Goal: Information Seeking & Learning: Learn about a topic

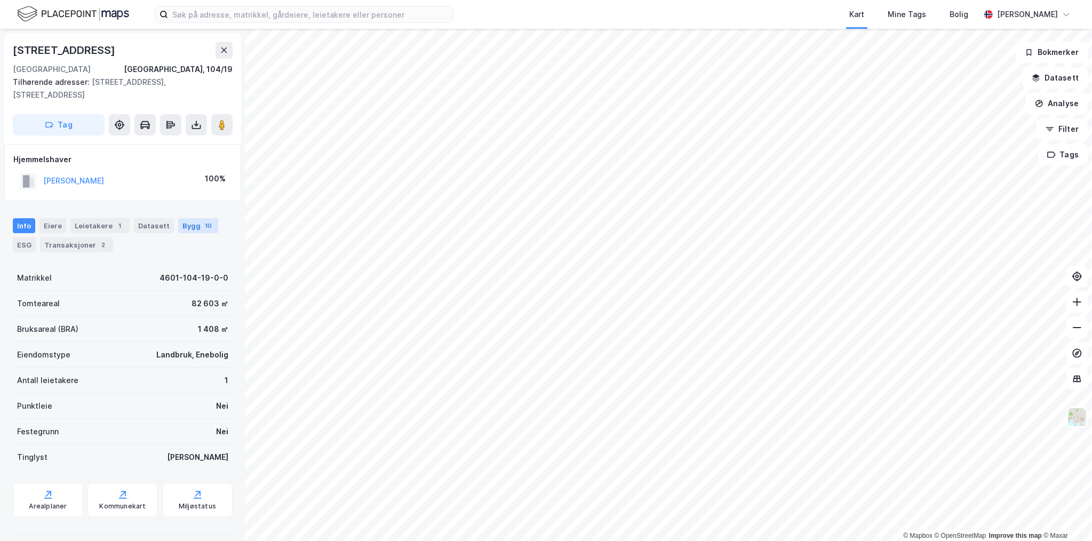
click at [190, 231] on div "Bygg 10" at bounding box center [198, 225] width 40 height 15
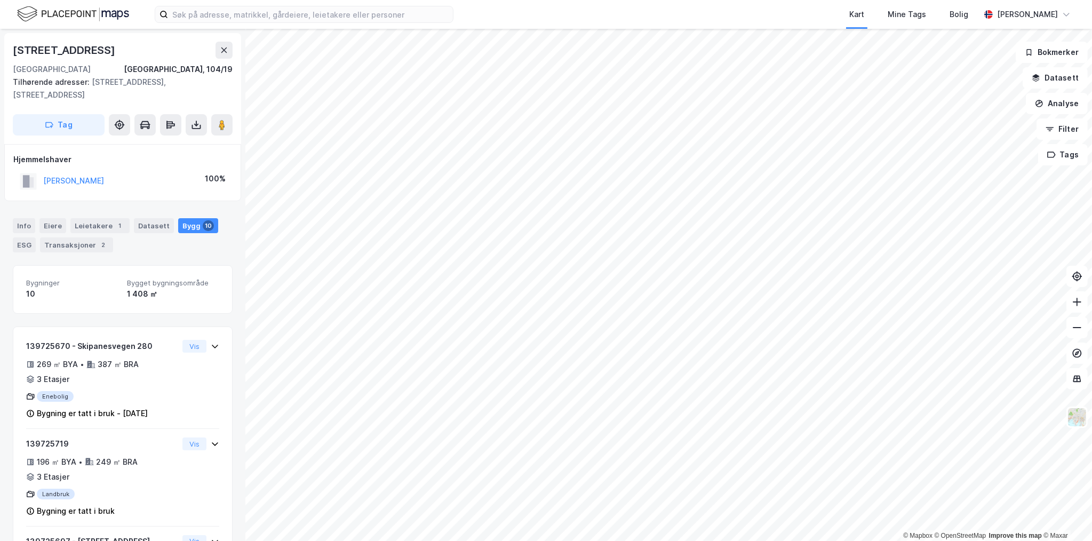
click at [51, 52] on div "[STREET_ADDRESS]" at bounding box center [65, 50] width 105 height 17
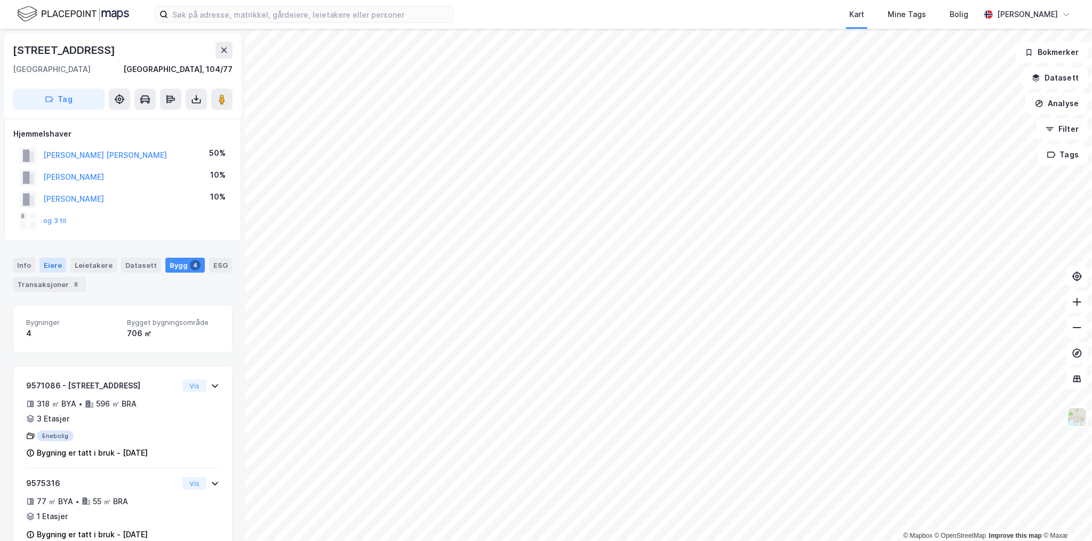
click at [46, 265] on div "Eiere" at bounding box center [52, 265] width 27 height 15
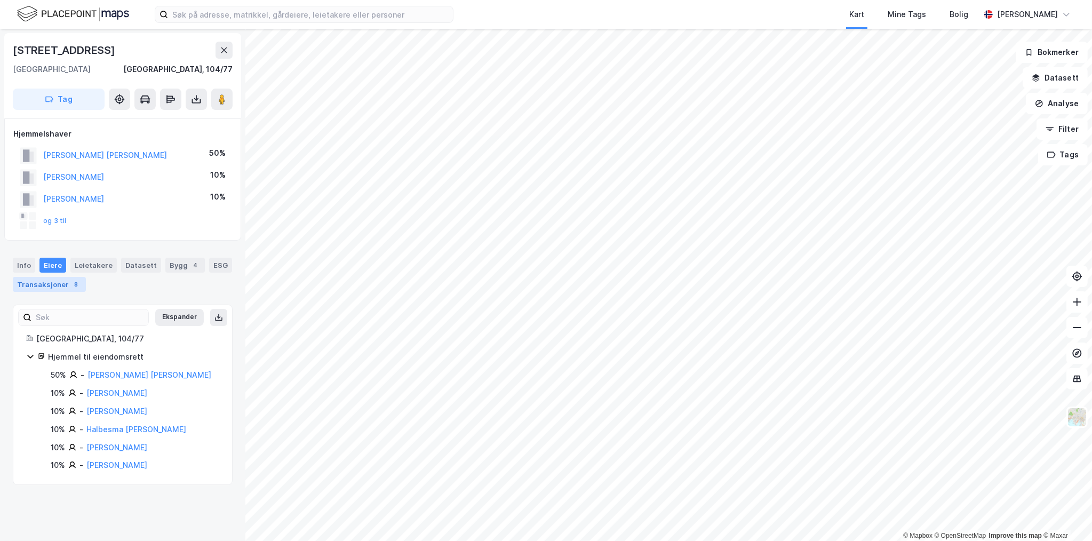
click at [52, 285] on div "Transaksjoner 8" at bounding box center [49, 284] width 73 height 15
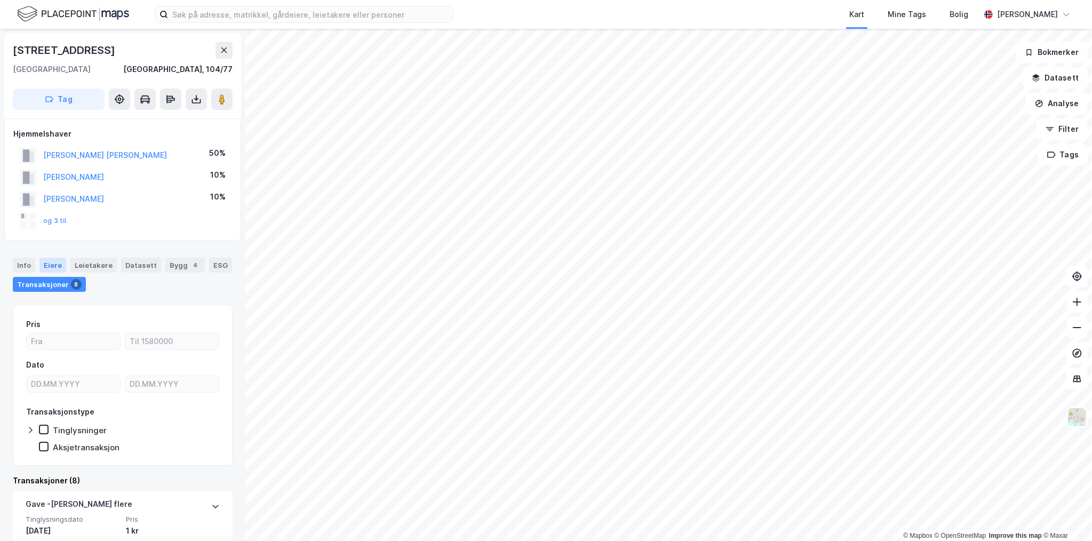
click at [50, 258] on div "Eiere" at bounding box center [52, 265] width 27 height 15
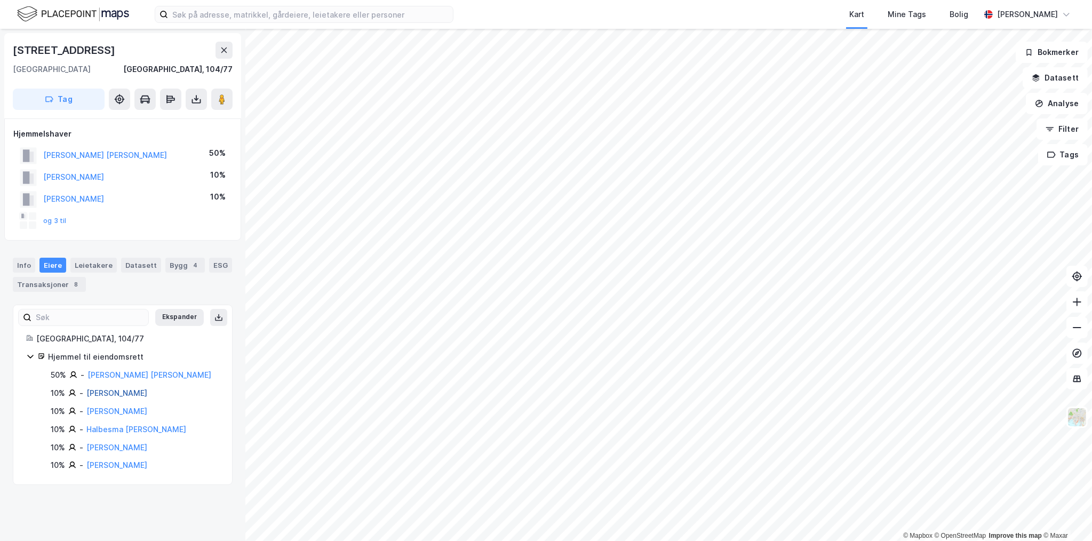
click at [142, 391] on link "[PERSON_NAME]" at bounding box center [116, 392] width 61 height 9
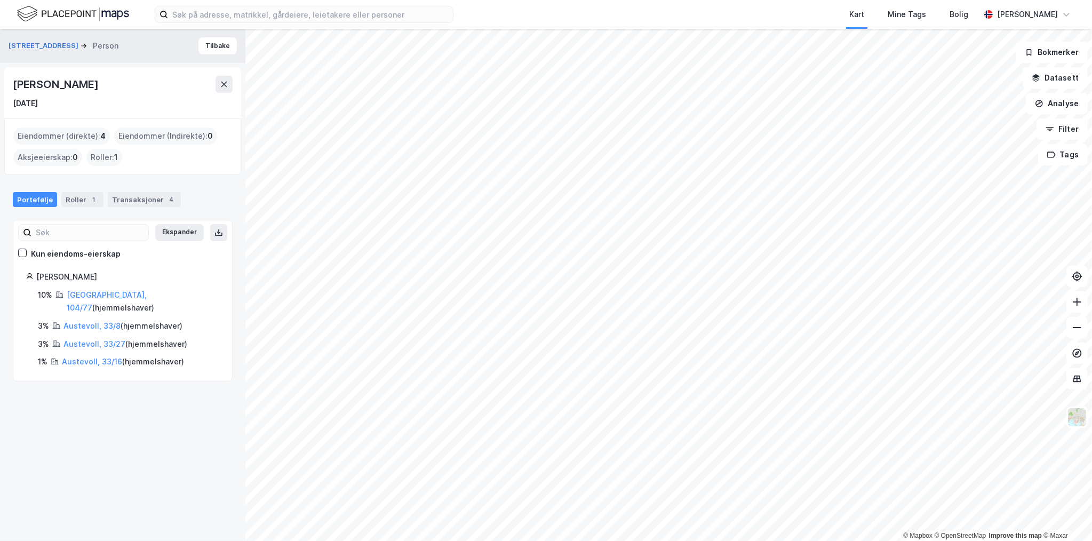
click at [50, 88] on div "[PERSON_NAME]" at bounding box center [56, 84] width 87 height 17
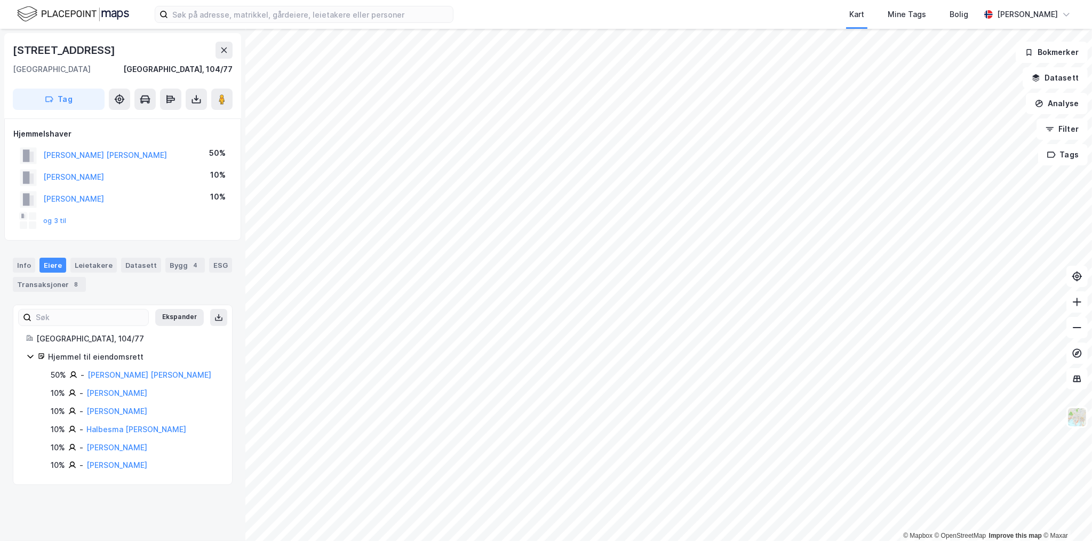
click at [114, 418] on div "50% - [PERSON_NAME] [PERSON_NAME] 10% - [PERSON_NAME] 10% - [PERSON_NAME] C 10%…" at bounding box center [129, 419] width 180 height 103
click at [114, 414] on link "[PERSON_NAME]" at bounding box center [116, 410] width 61 height 9
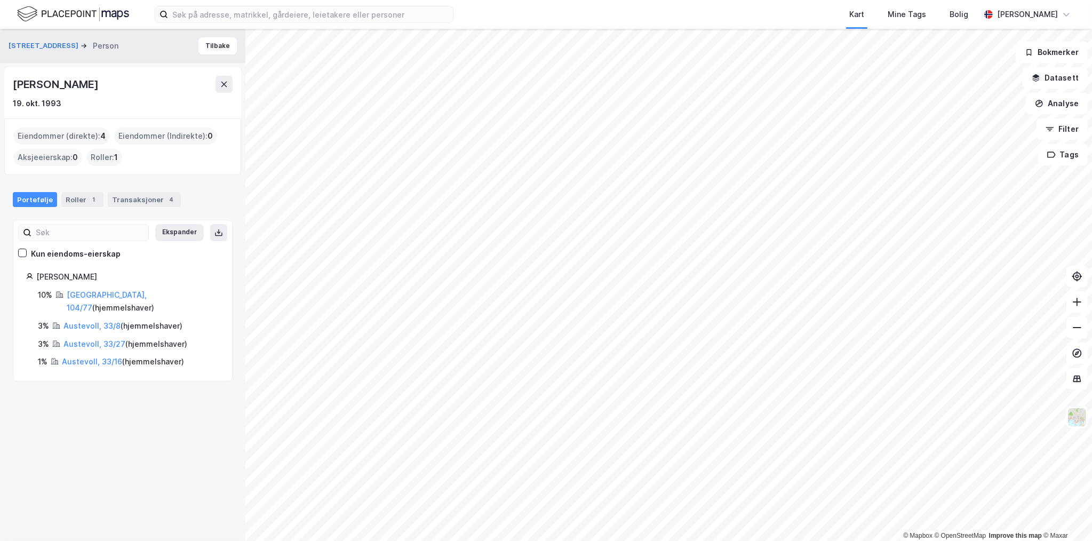
click at [58, 83] on div "[PERSON_NAME]" at bounding box center [56, 84] width 87 height 17
click at [74, 169] on div "Eiendommer (direkte) : 4 Eiendommer (Indirekte) : 0 Aksjeeierskap : 0 Roller : 1" at bounding box center [122, 146] width 237 height 57
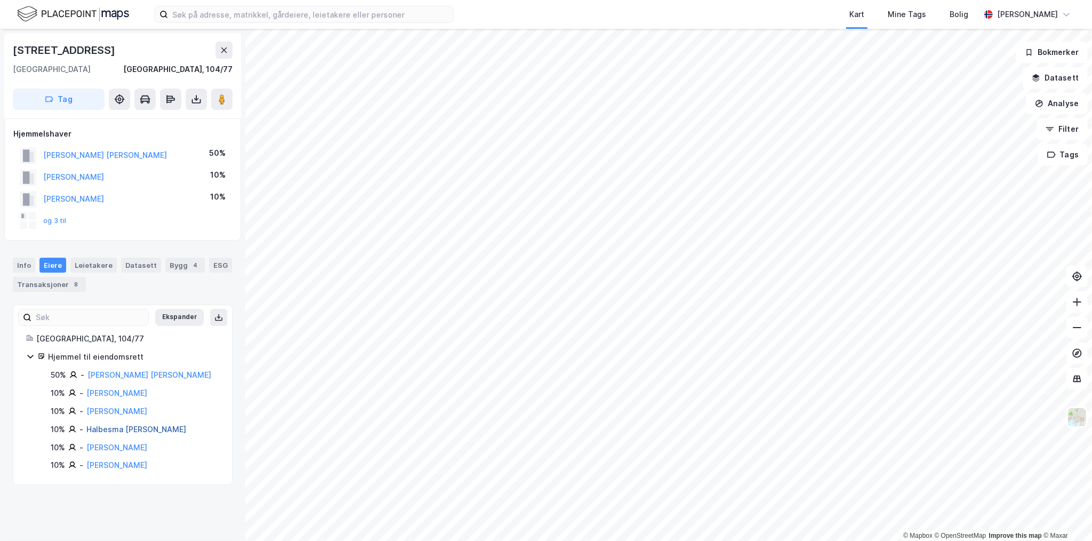
click at [114, 431] on link "Halbesma [PERSON_NAME]" at bounding box center [136, 428] width 100 height 9
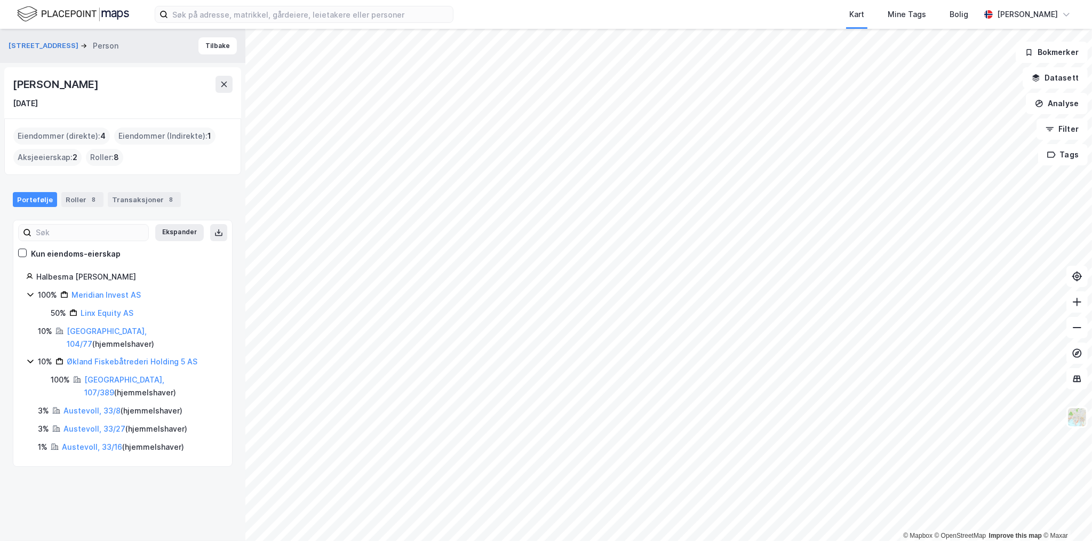
click at [68, 89] on div "[PERSON_NAME]" at bounding box center [56, 84] width 87 height 17
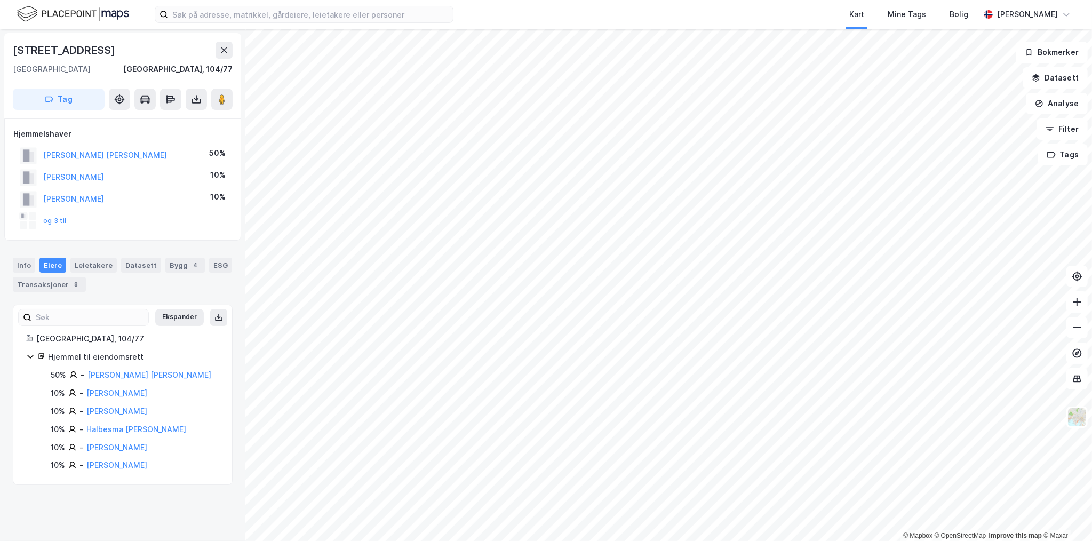
click at [102, 452] on div "[PERSON_NAME]" at bounding box center [116, 447] width 61 height 13
click at [106, 443] on link "[PERSON_NAME]" at bounding box center [116, 447] width 61 height 9
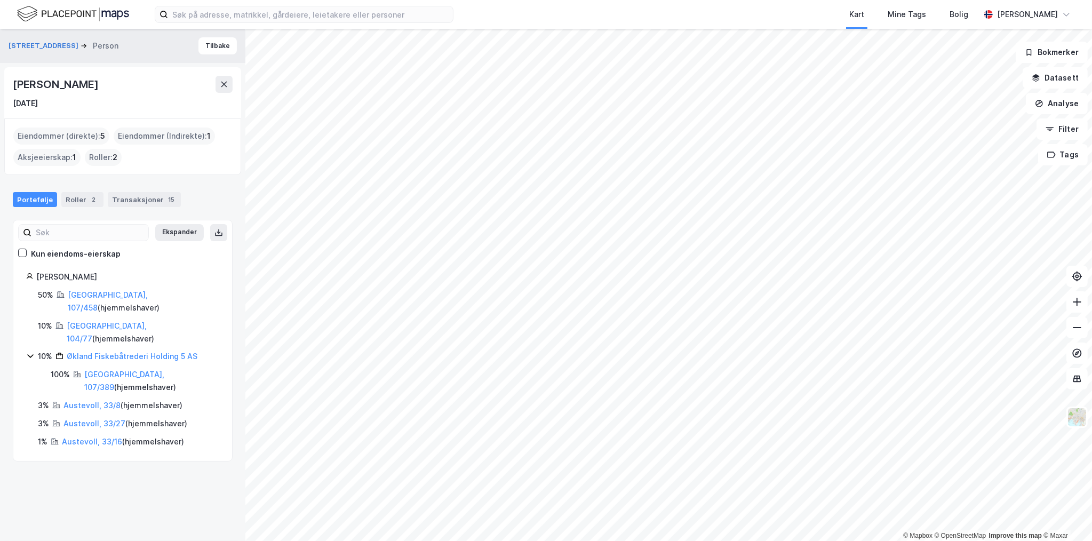
click at [70, 86] on div "[PERSON_NAME]" at bounding box center [56, 84] width 87 height 17
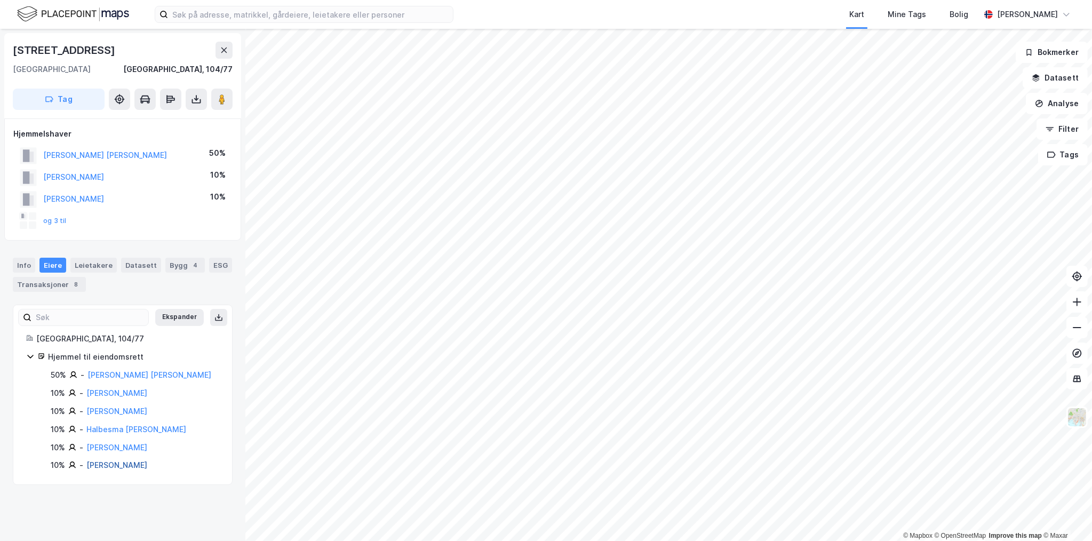
click at [122, 464] on link "[PERSON_NAME]" at bounding box center [116, 464] width 61 height 9
click at [115, 377] on link "[PERSON_NAME] [PERSON_NAME]" at bounding box center [149, 374] width 124 height 9
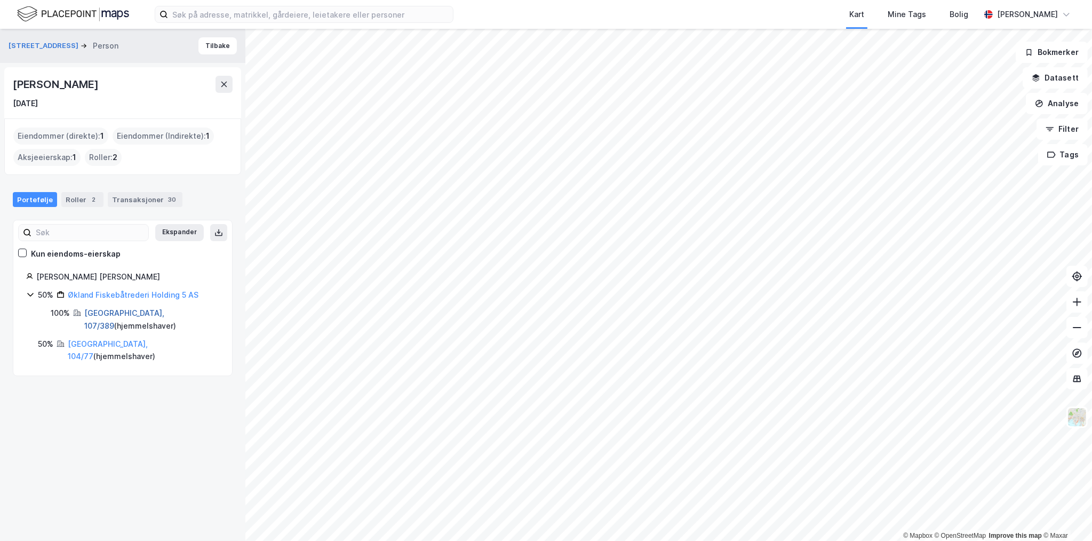
click at [108, 316] on link "[GEOGRAPHIC_DATA], 107/389" at bounding box center [124, 319] width 80 height 22
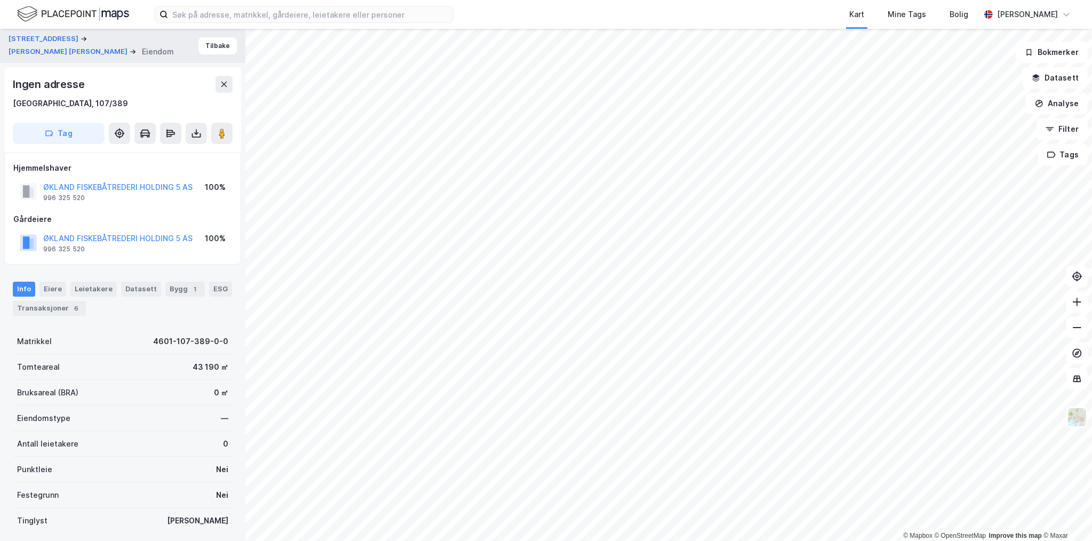
scroll to position [5, 0]
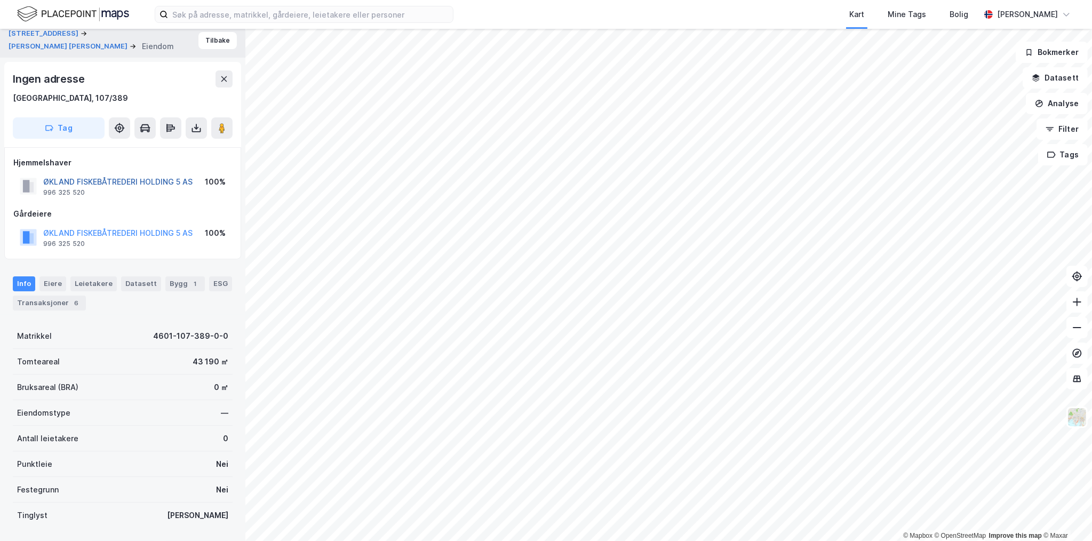
click at [0, 0] on button "ØKLAND FISKEBÅTREDERI HOLDING 5 AS" at bounding box center [0, 0] width 0 height 0
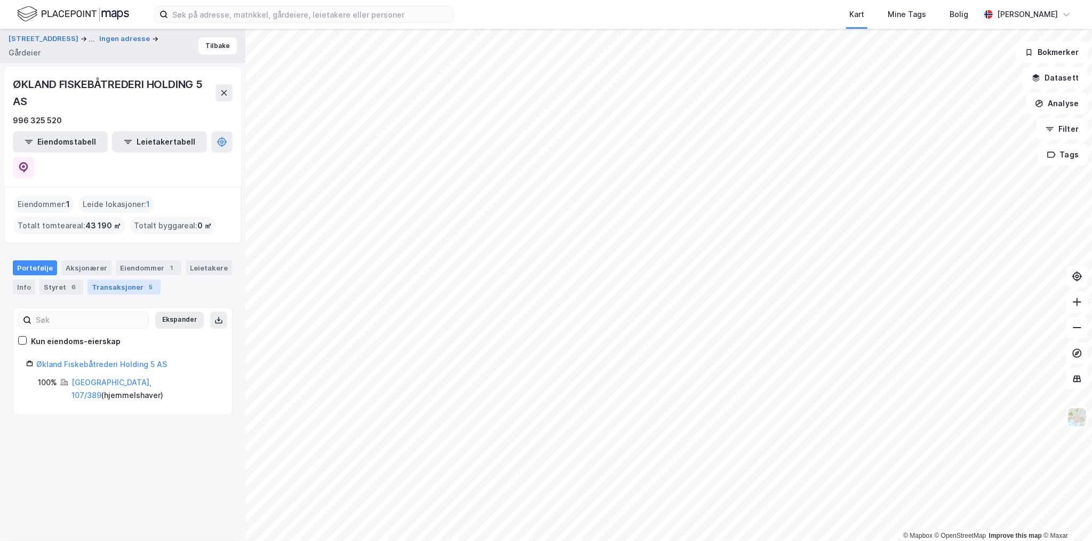
click at [129, 279] on div "Transaksjoner 5" at bounding box center [123, 286] width 73 height 15
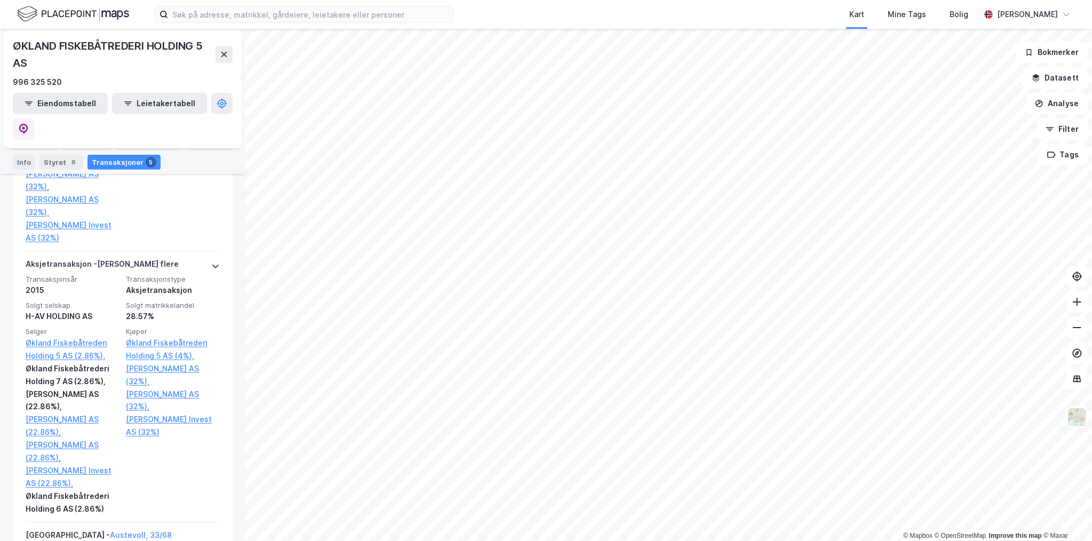
scroll to position [587, 0]
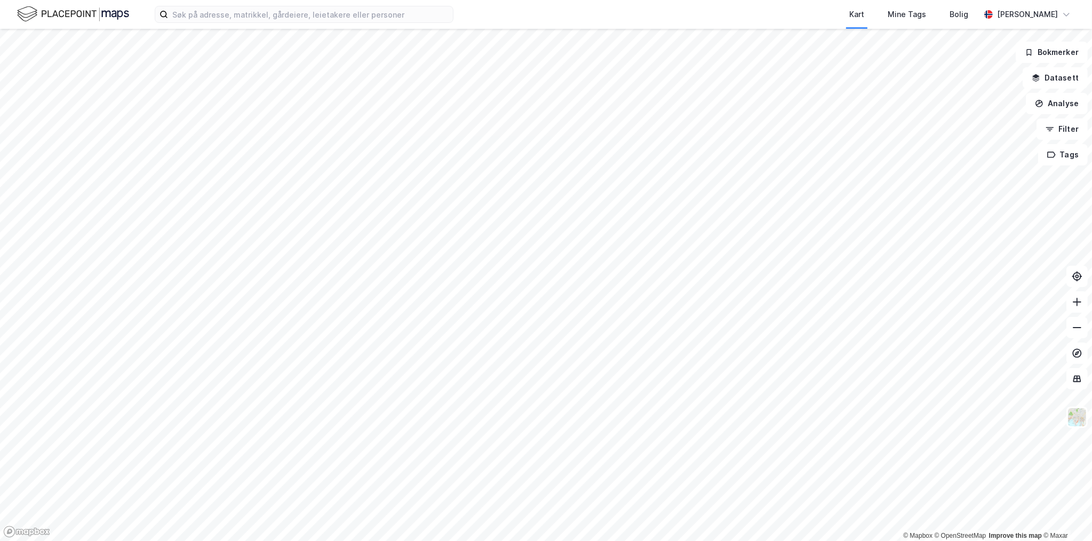
click at [309, 7] on div "Kart Mine Tags Bolig Henrik Milde © Mapbox © OpenStreetMap Improve this map © M…" at bounding box center [546, 270] width 1092 height 541
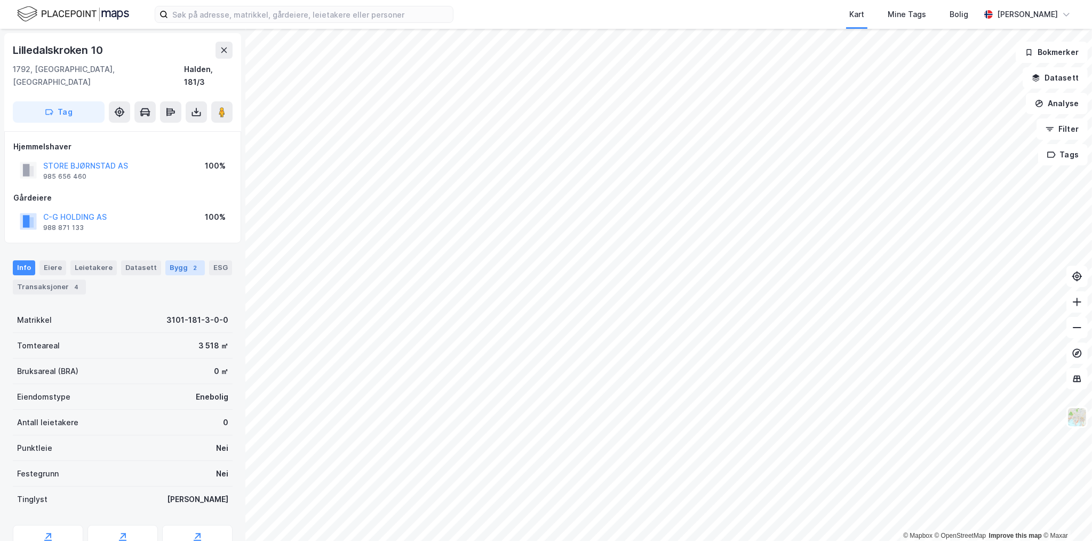
click at [165, 260] on div "Bygg 2" at bounding box center [184, 267] width 39 height 15
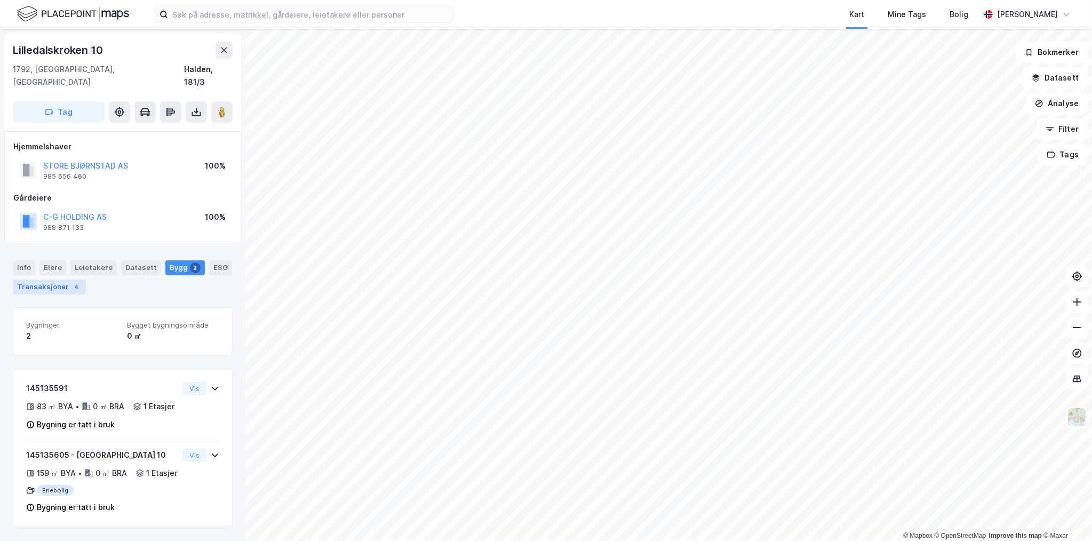
click at [57, 279] on div "Transaksjoner 4" at bounding box center [49, 286] width 73 height 15
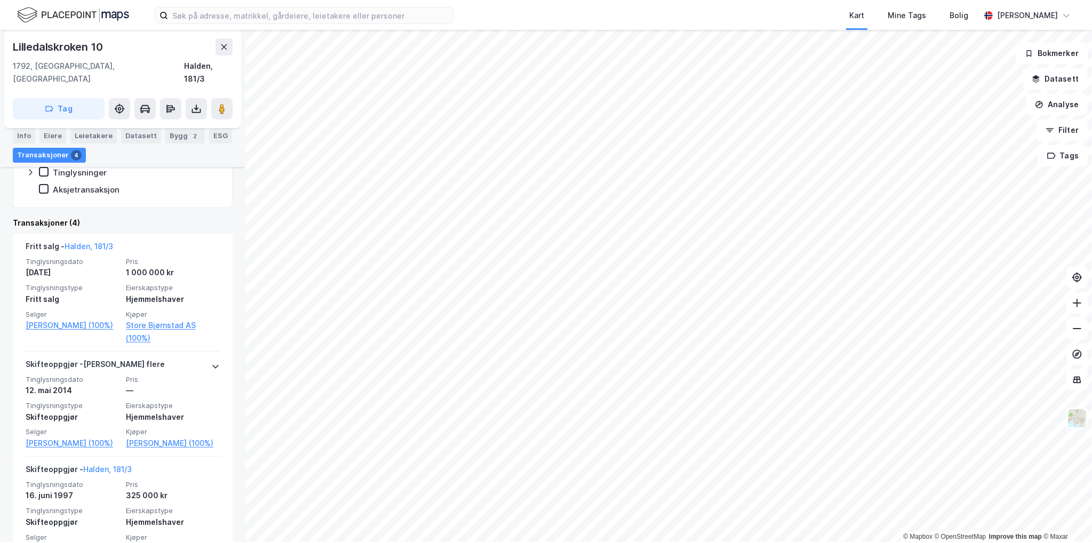
scroll to position [267, 0]
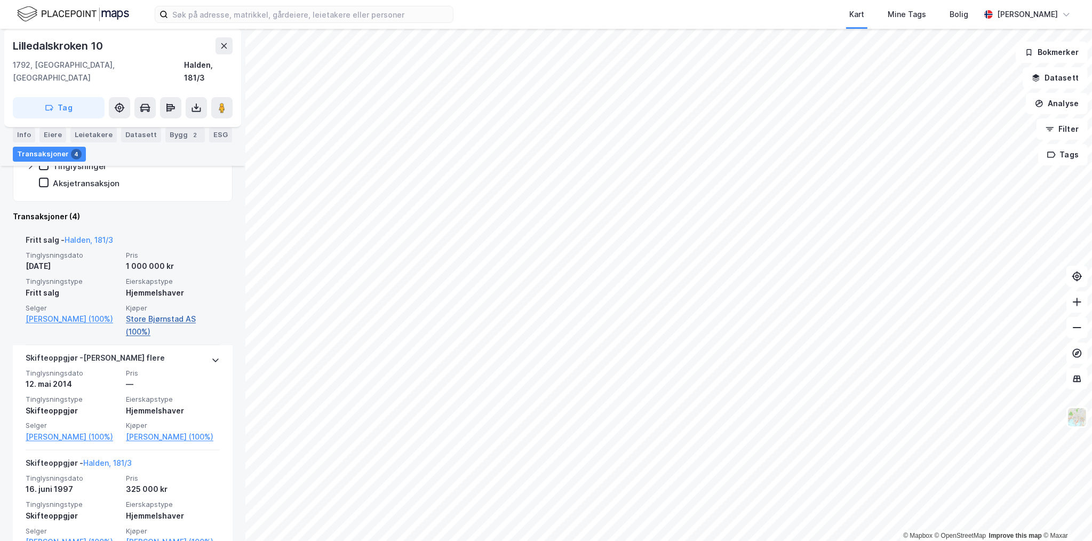
click at [159, 312] on link "Store Bjørnstad AS (100%)" at bounding box center [173, 325] width 94 height 26
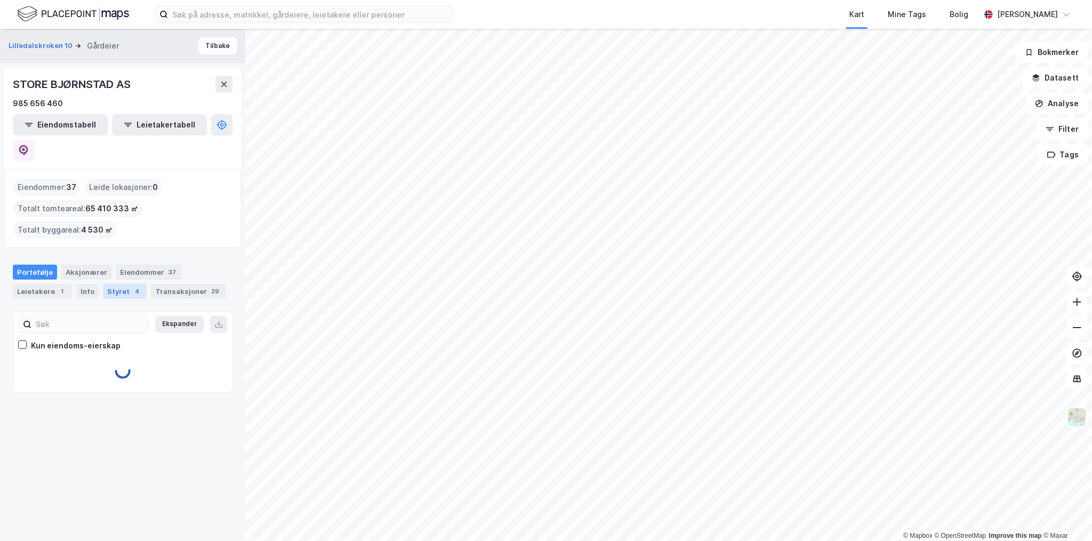
click at [132, 286] on div "4" at bounding box center [137, 291] width 11 height 11
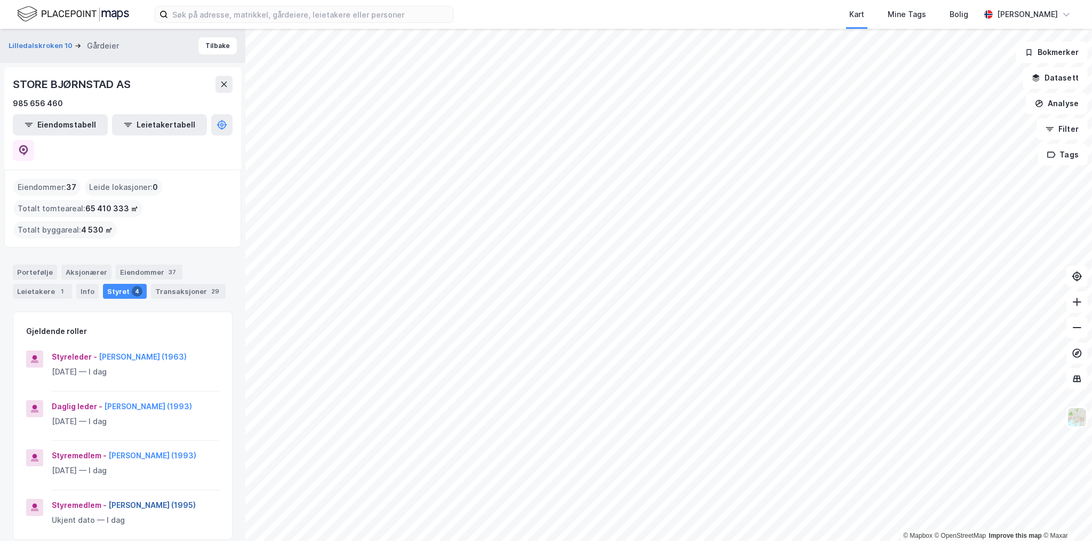
click at [0, 0] on button "Carl Stener Garder (1995)" at bounding box center [0, 0] width 0 height 0
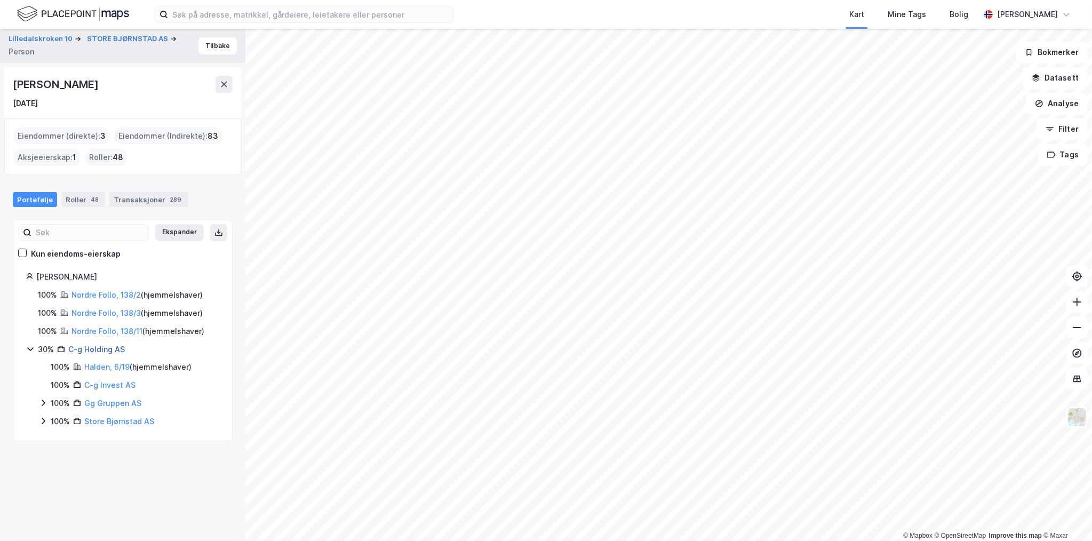
click at [98, 350] on link "C-g Holding AS" at bounding box center [96, 348] width 57 height 9
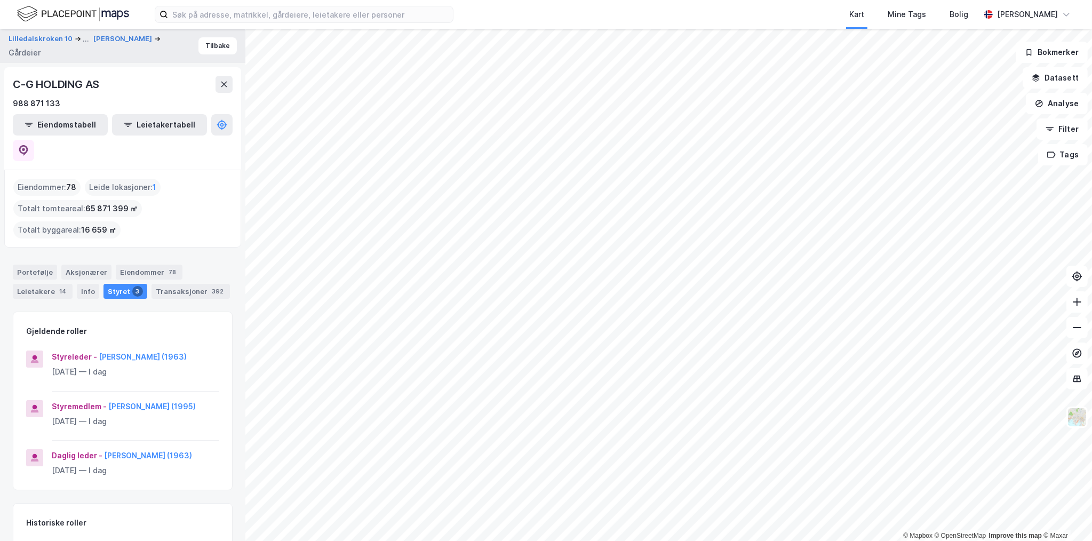
click at [467, 540] on html "Kart Mine Tags Bolig Henrik Milde © Mapbox © OpenStreetMap Improve this map © M…" at bounding box center [546, 270] width 1092 height 541
click at [0, 0] on button "Carl Haakon Garder (1963)" at bounding box center [0, 0] width 0 height 0
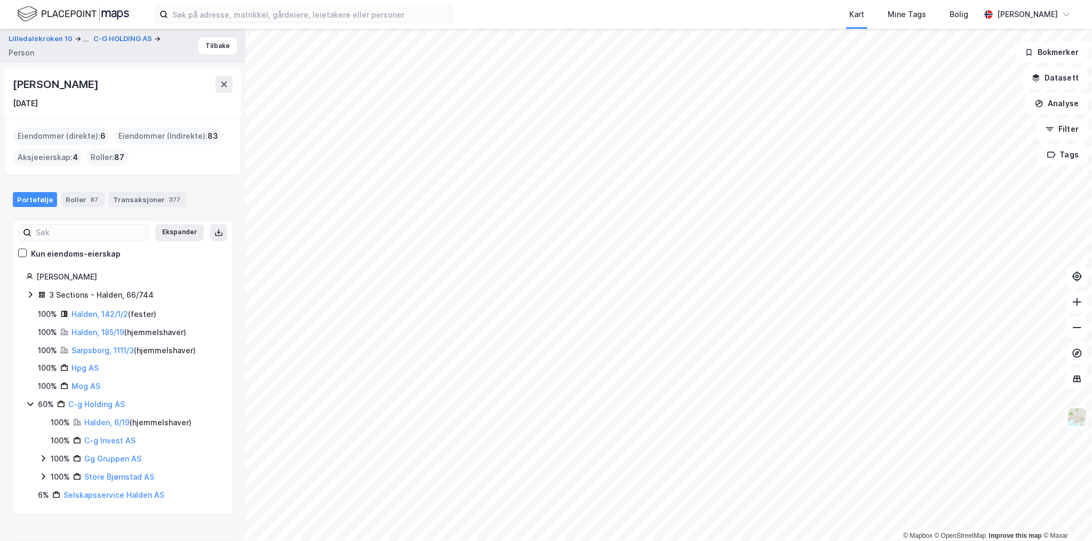
click at [87, 84] on div "Carl Haakon Garder" at bounding box center [56, 84] width 87 height 17
